Goal: Task Accomplishment & Management: Manage account settings

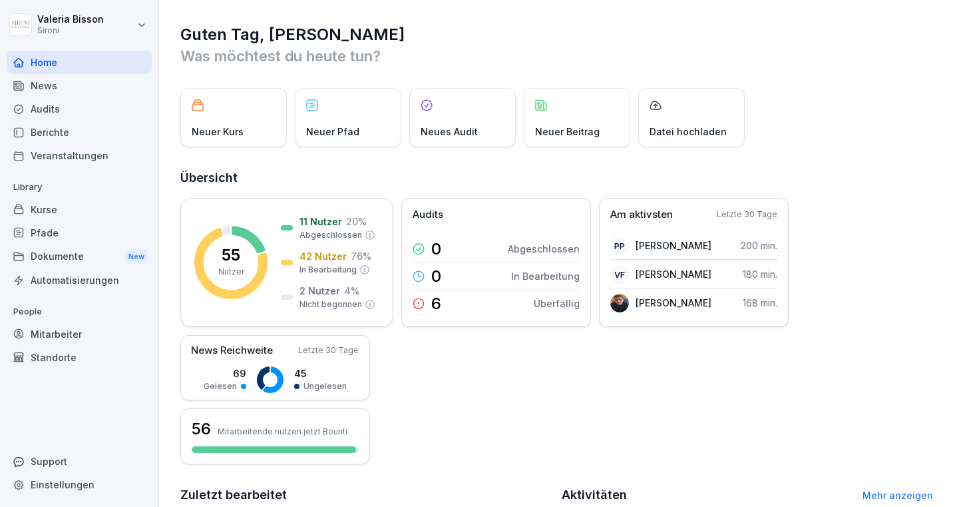
click at [59, 331] on div "Mitarbeiter" at bounding box center [79, 333] width 145 height 23
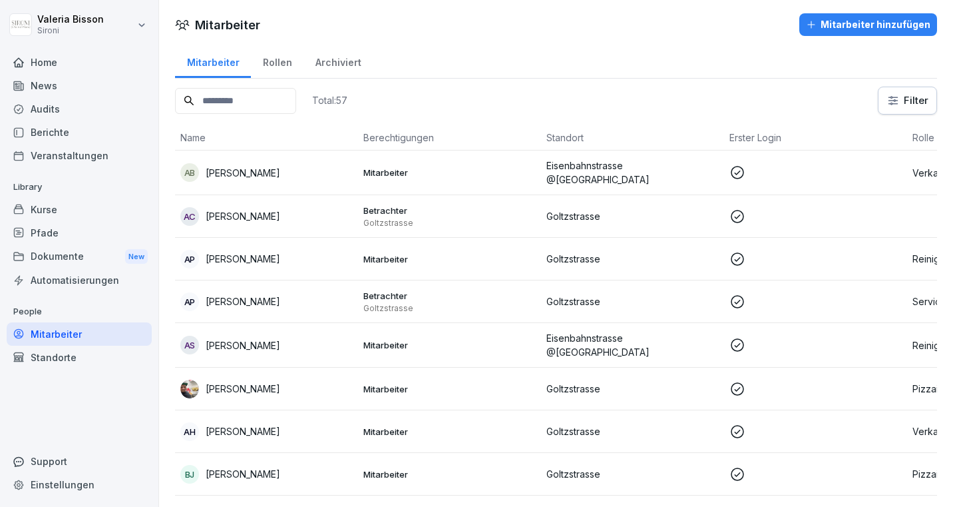
click at [255, 104] on input at bounding box center [235, 101] width 121 height 26
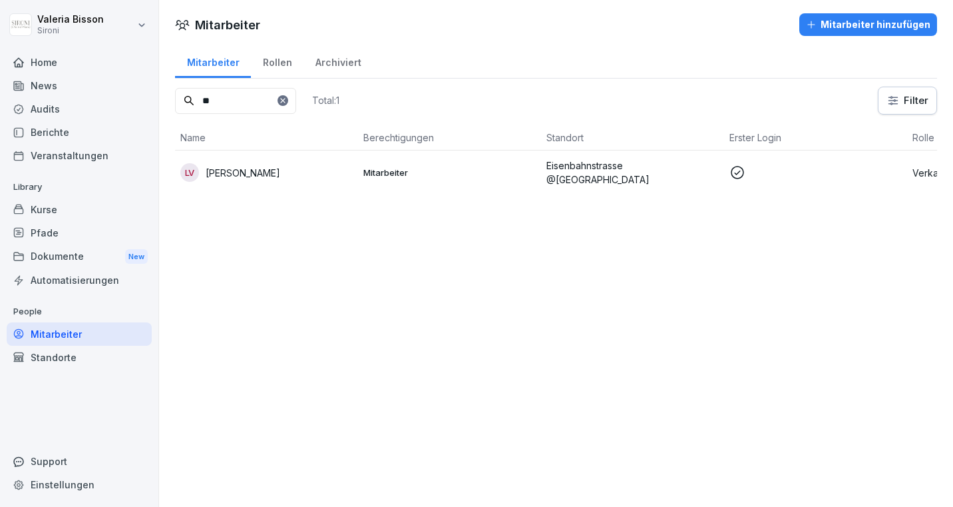
type input "*"
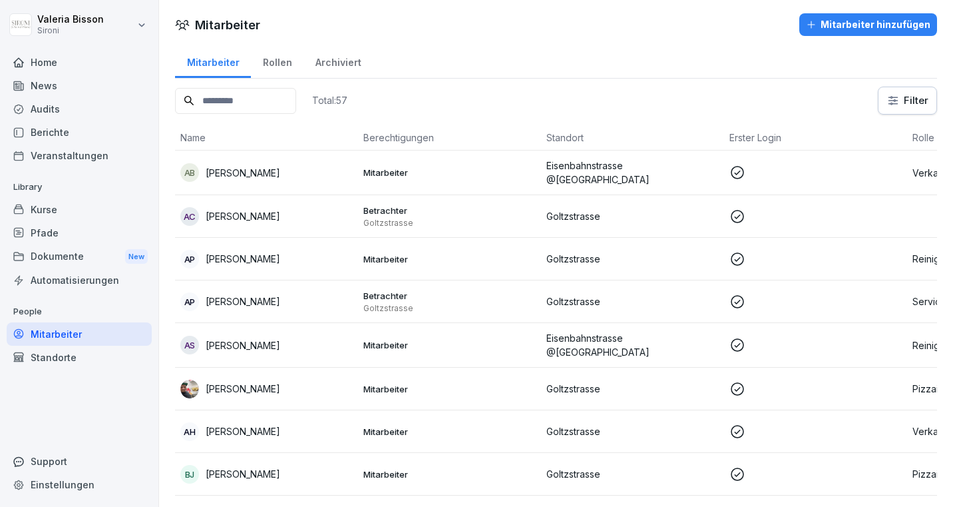
click at [356, 24] on div "Mitarbeiter Mitarbeiter hinzufügen" at bounding box center [556, 24] width 794 height 23
click at [453, 69] on div "Mitarbeiter Rollen Archiviert" at bounding box center [556, 61] width 762 height 35
click at [423, 125] on th "Berechtigungen" at bounding box center [449, 137] width 183 height 25
